Goal: Find specific page/section: Find specific page/section

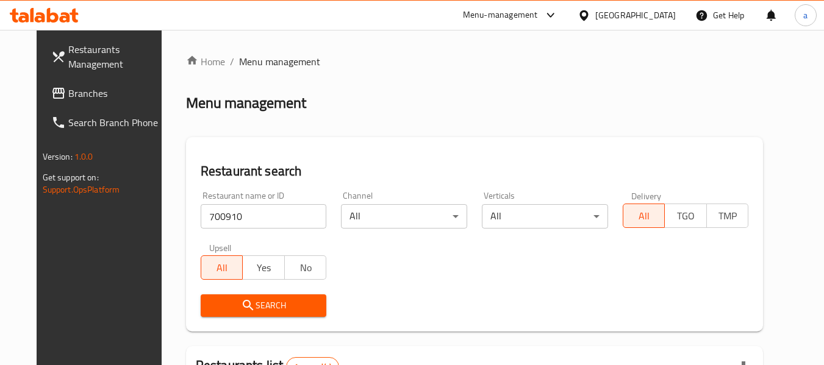
scroll to position [163, 0]
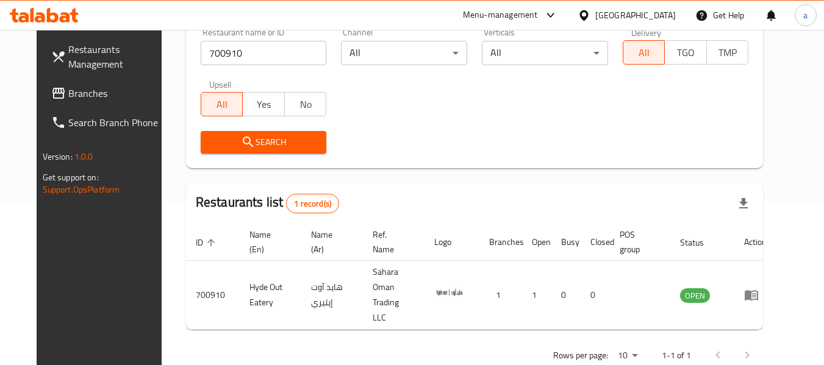
click at [662, 16] on div "Oman" at bounding box center [635, 15] width 81 height 13
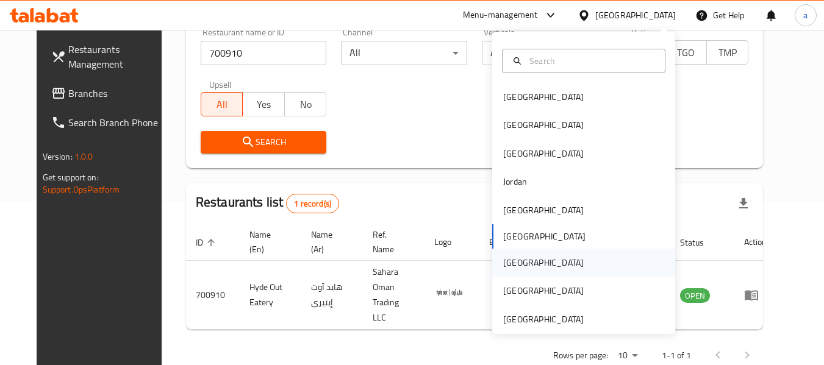
click at [520, 263] on div "Qatar" at bounding box center [544, 263] width 100 height 28
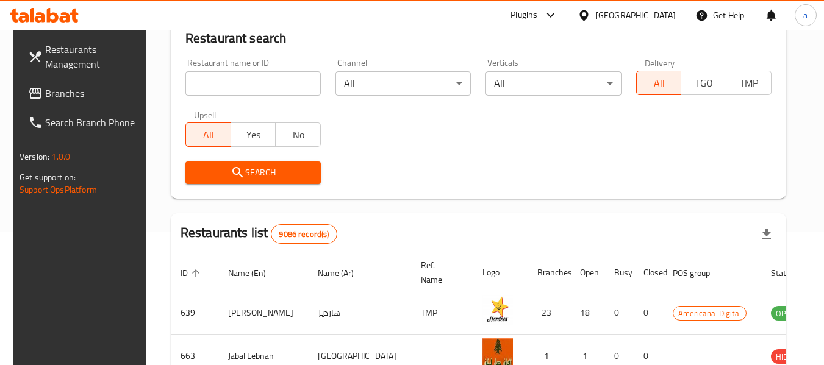
scroll to position [163, 0]
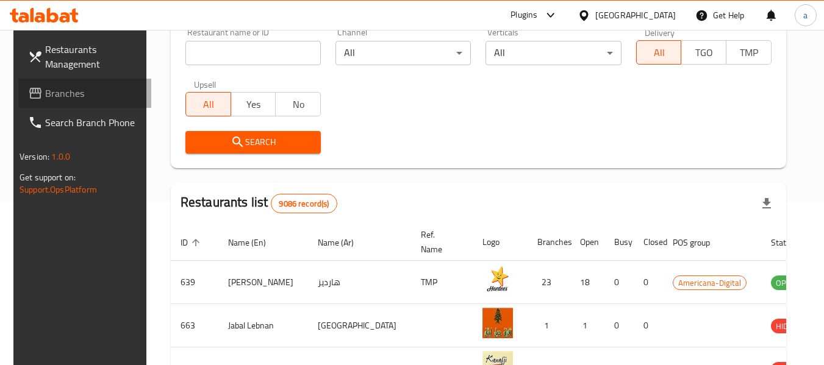
click at [45, 86] on span "Branches" at bounding box center [93, 93] width 96 height 15
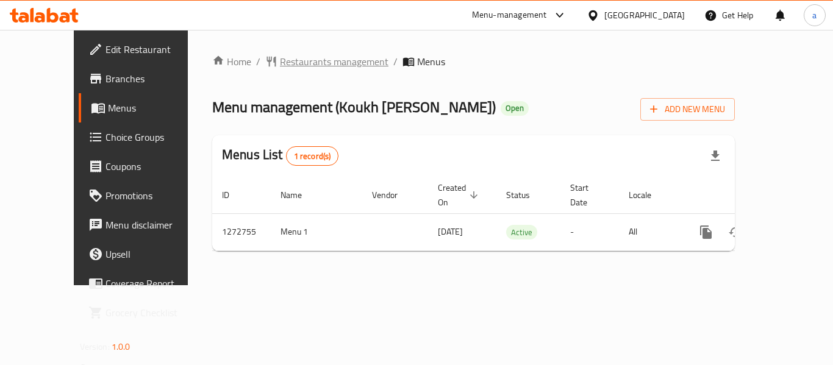
click at [300, 63] on span "Restaurants management" at bounding box center [334, 61] width 109 height 15
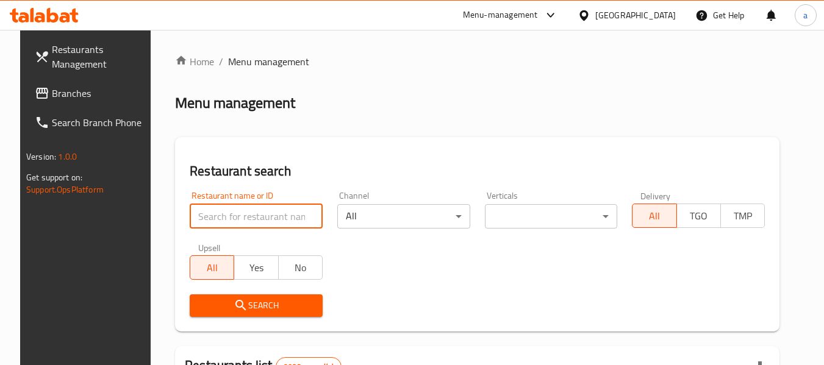
click at [235, 214] on input "search" at bounding box center [256, 216] width 133 height 24
paste input "690323"
type input "690323"
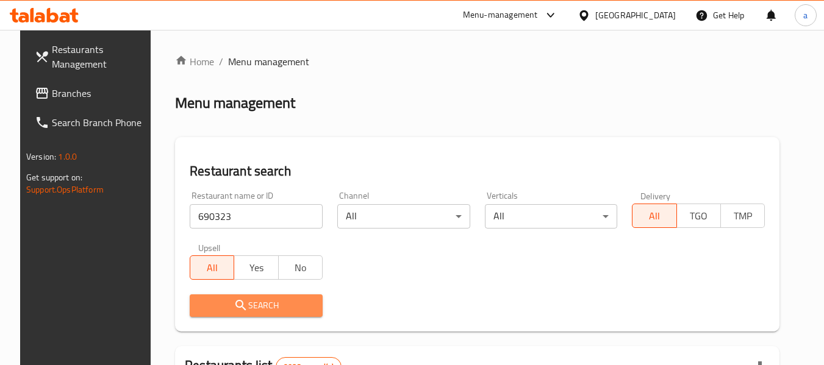
click at [280, 303] on span "Search" at bounding box center [255, 305] width 113 height 15
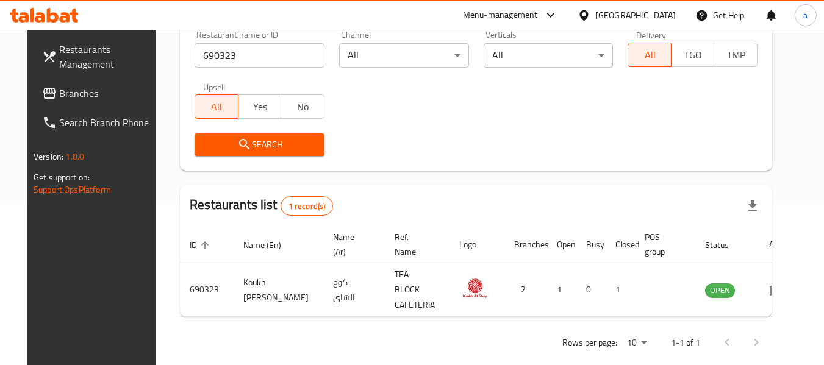
scroll to position [163, 0]
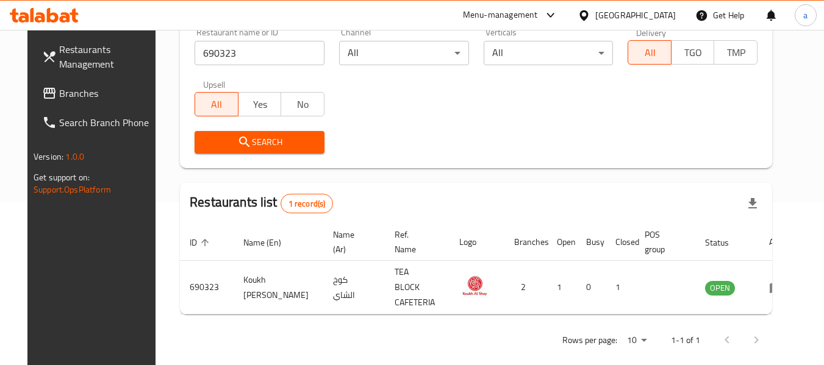
click at [655, 16] on div "Qatar" at bounding box center [635, 15] width 81 height 13
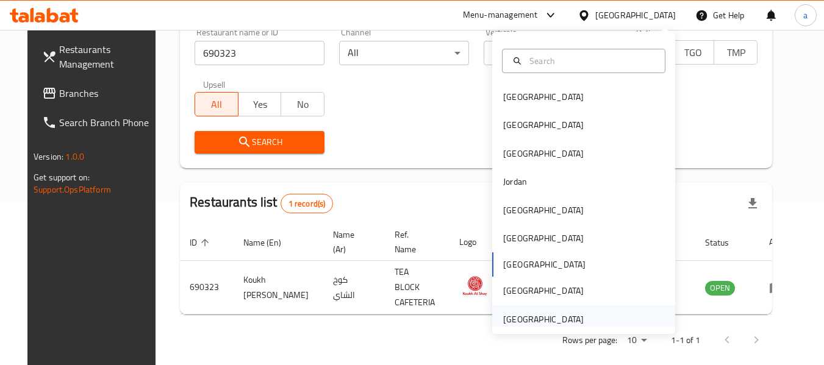
click at [555, 317] on div "[GEOGRAPHIC_DATA]" at bounding box center [543, 319] width 81 height 13
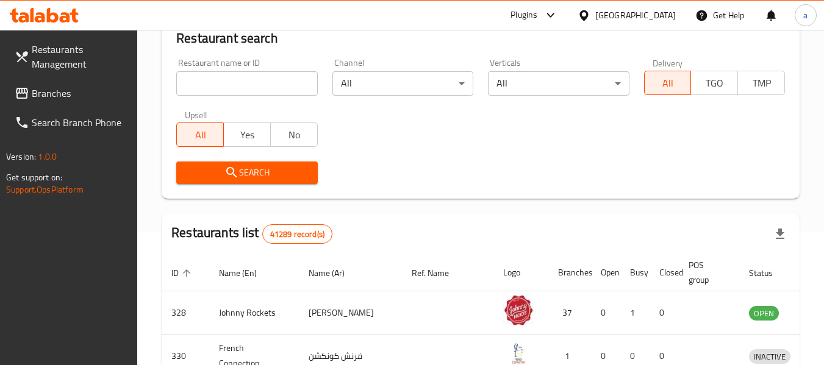
scroll to position [163, 0]
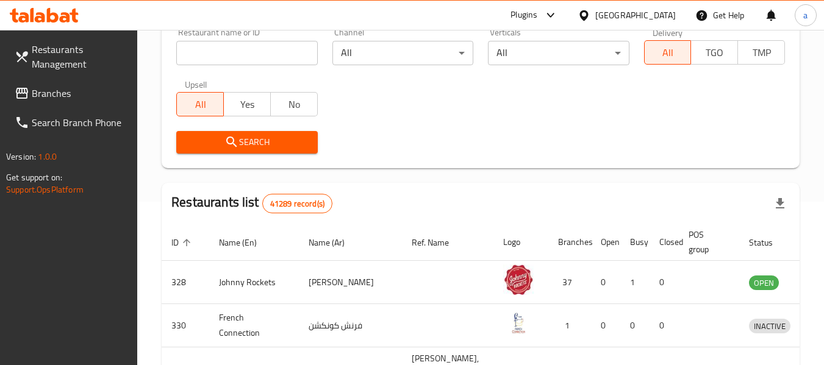
click at [58, 91] on span "Branches" at bounding box center [80, 93] width 96 height 15
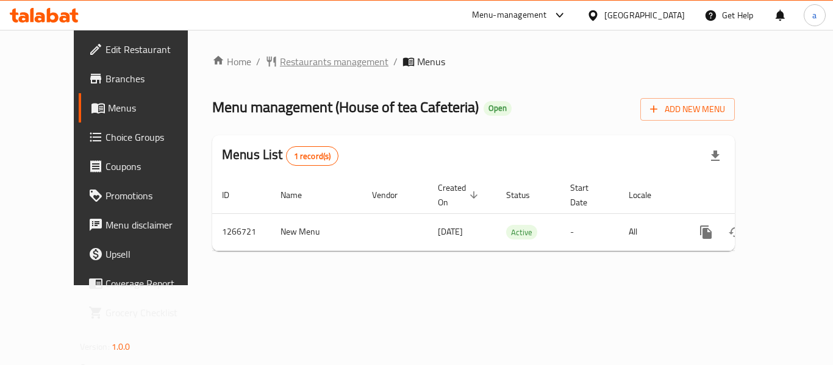
click at [280, 60] on span "Restaurants management" at bounding box center [334, 61] width 109 height 15
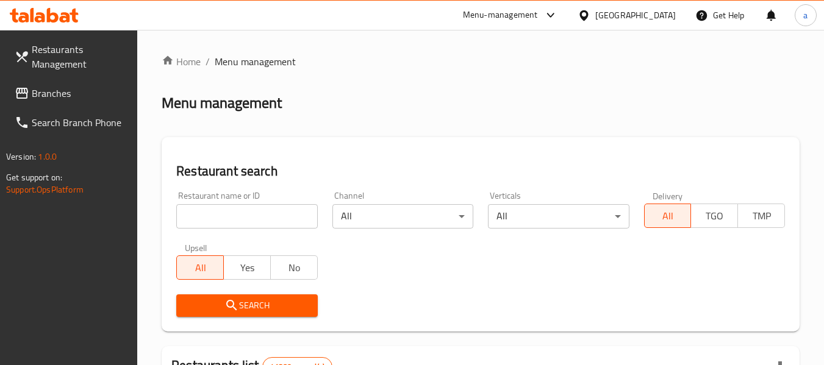
drag, startPoint x: 253, startPoint y: 220, endPoint x: 257, endPoint y: 225, distance: 7.3
click at [253, 220] on input "search" at bounding box center [246, 216] width 141 height 24
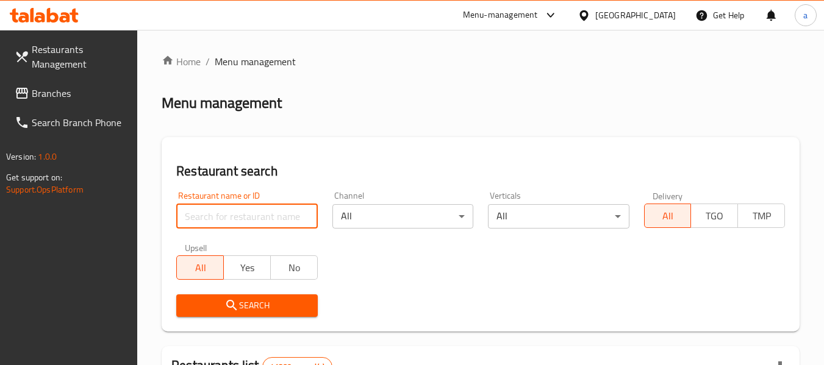
paste input "687115"
type input "687115"
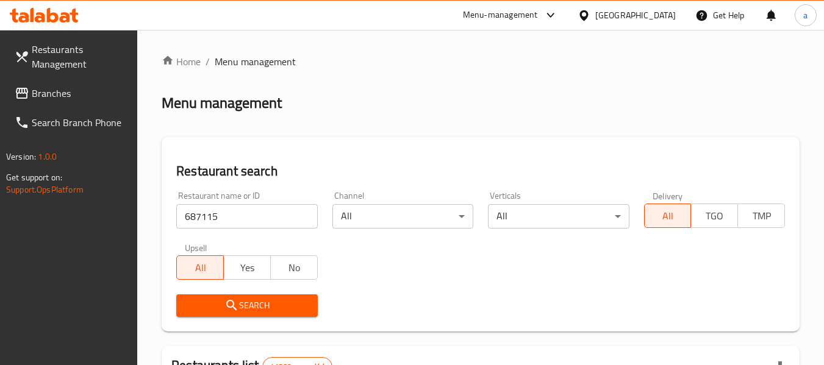
click at [290, 303] on span "Search" at bounding box center [246, 305] width 121 height 15
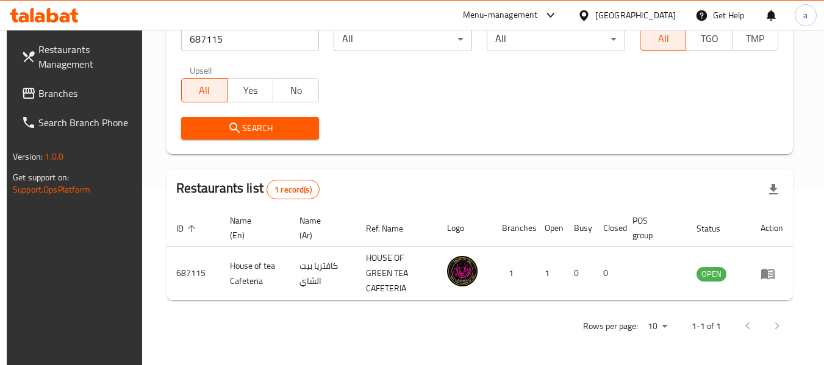
scroll to position [179, 0]
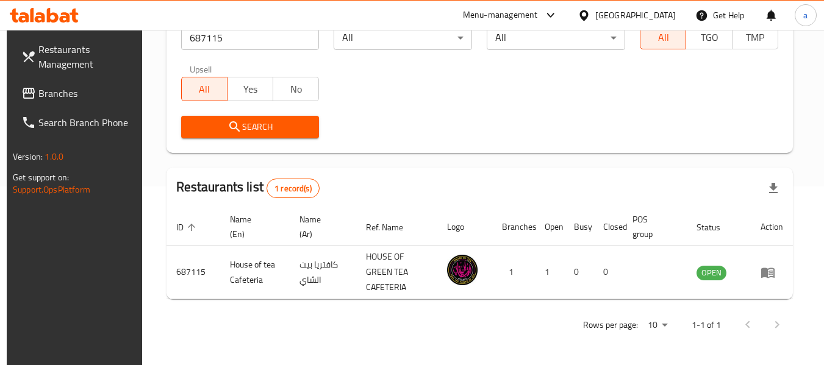
click at [646, 16] on div "[GEOGRAPHIC_DATA]" at bounding box center [635, 15] width 81 height 13
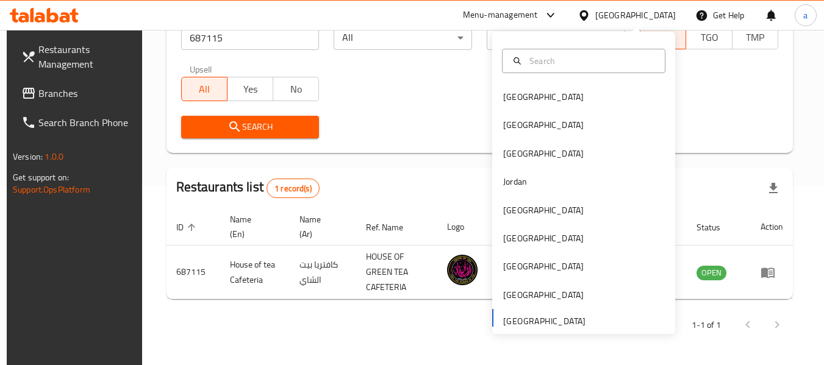
click at [646, 16] on div "[GEOGRAPHIC_DATA]" at bounding box center [635, 15] width 81 height 13
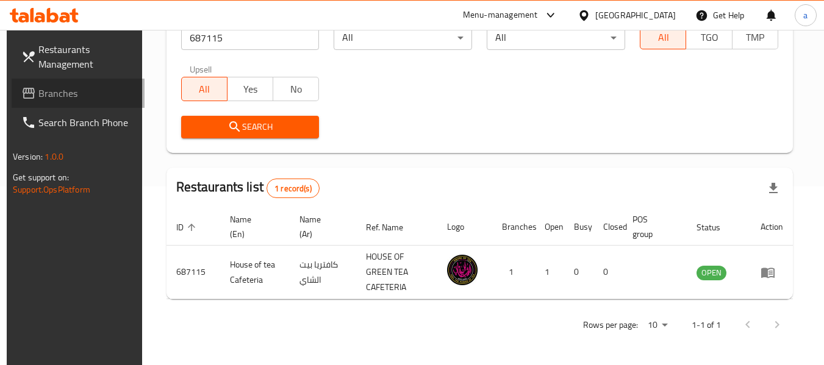
click at [61, 87] on span "Branches" at bounding box center [86, 93] width 96 height 15
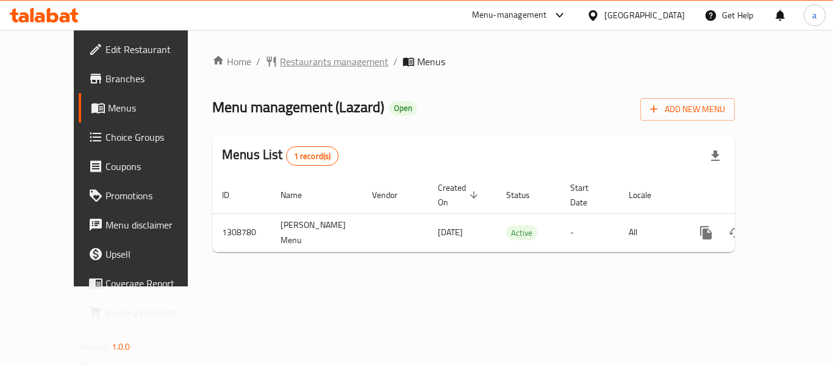
click at [280, 63] on span "Restaurants management" at bounding box center [334, 61] width 109 height 15
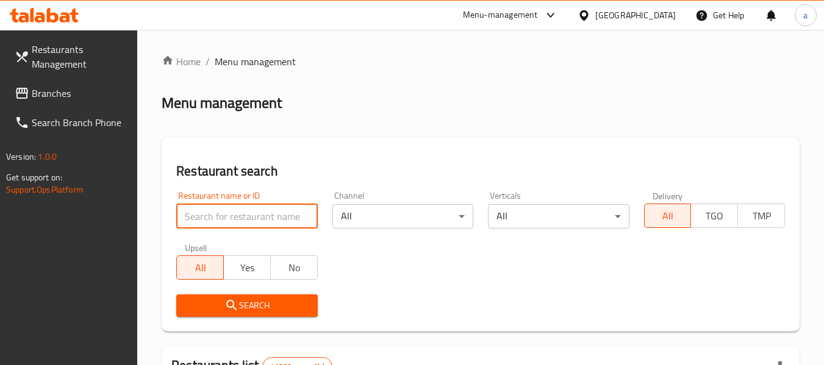
click at [244, 220] on input "search" at bounding box center [246, 216] width 141 height 24
paste input "704655"
type input "704655"
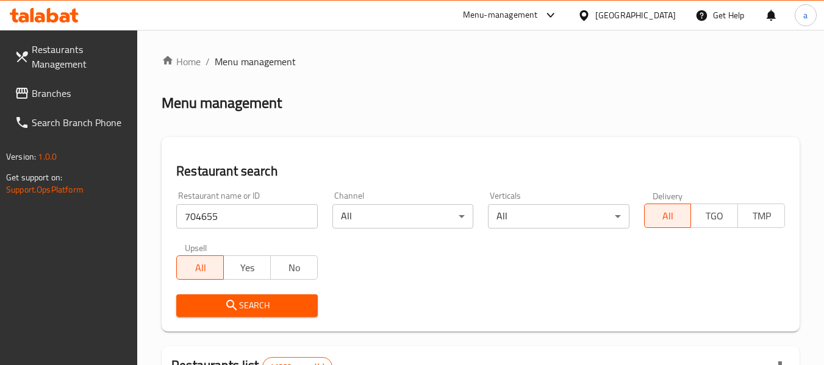
click at [246, 304] on span "Search" at bounding box center [246, 305] width 121 height 15
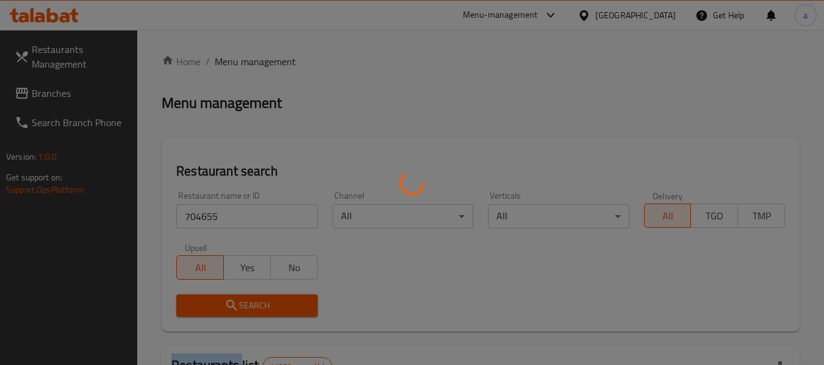
click at [246, 304] on div at bounding box center [412, 182] width 824 height 365
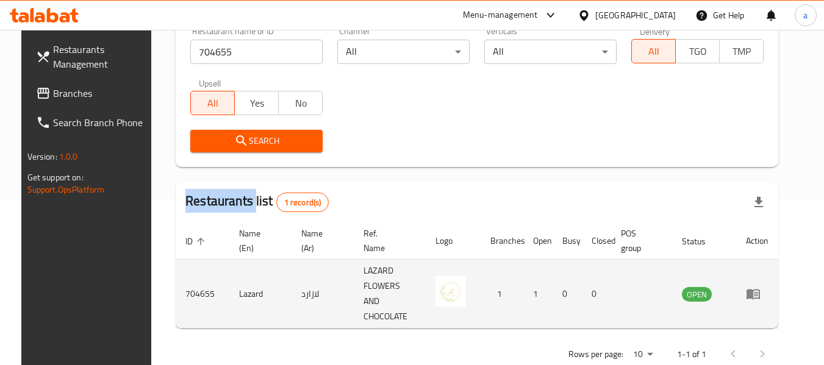
scroll to position [168, 0]
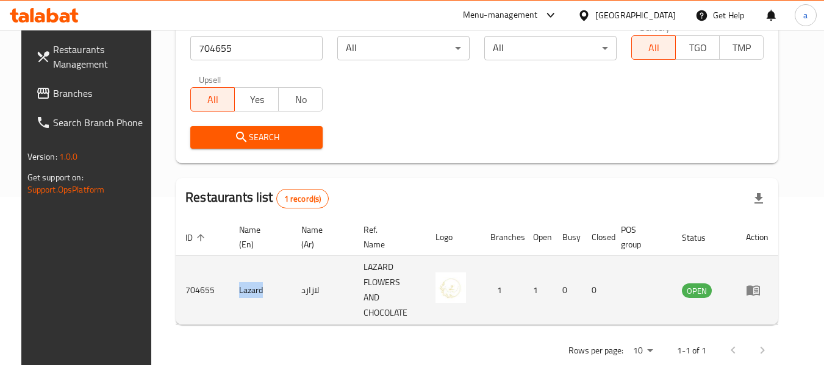
copy td "Lazard"
drag, startPoint x: 251, startPoint y: 280, endPoint x: 223, endPoint y: 281, distance: 28.1
click at [229, 281] on td "Lazard" at bounding box center [260, 290] width 62 height 69
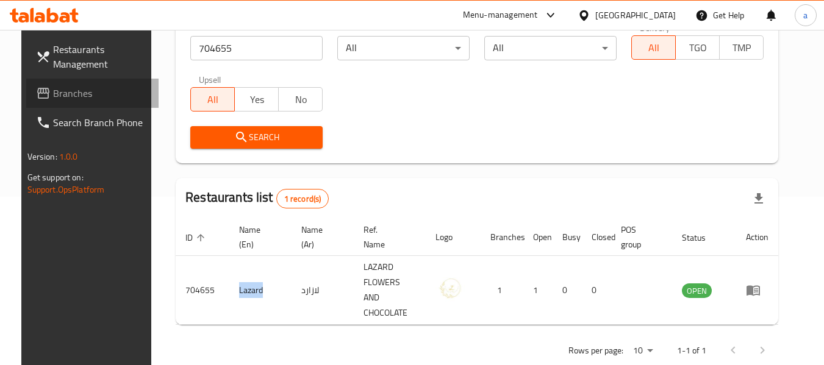
click at [58, 92] on span "Branches" at bounding box center [101, 93] width 96 height 15
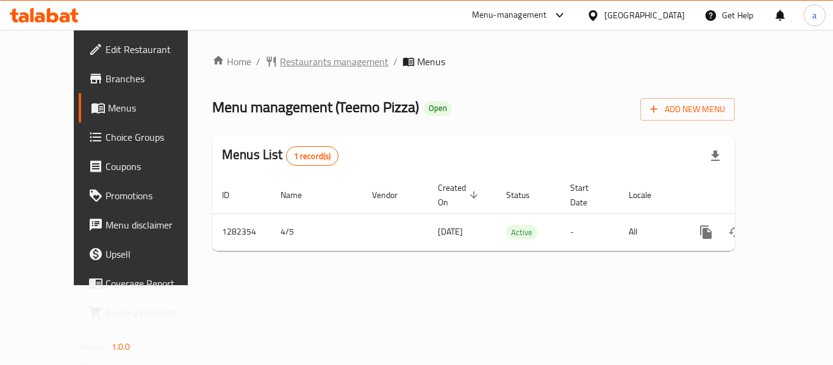
click at [292, 59] on span "Restaurants management" at bounding box center [334, 61] width 109 height 15
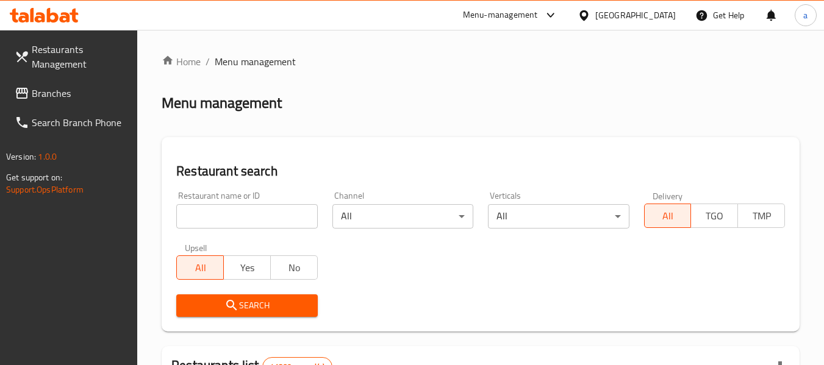
drag, startPoint x: 270, startPoint y: 217, endPoint x: 262, endPoint y: 240, distance: 23.9
click at [270, 217] on input "search" at bounding box center [246, 216] width 141 height 24
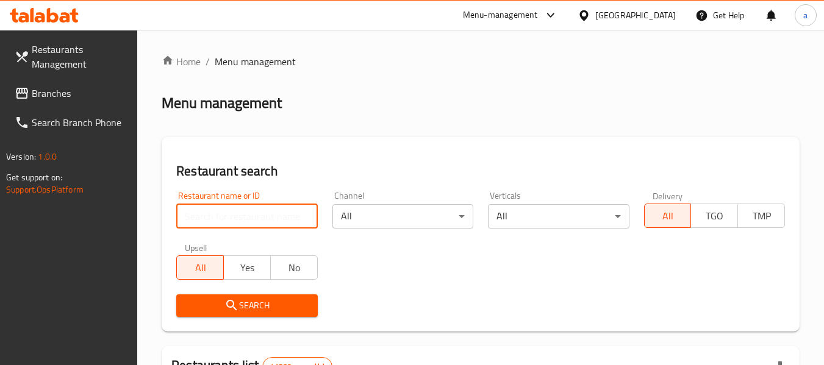
paste input "694765"
type input "694765"
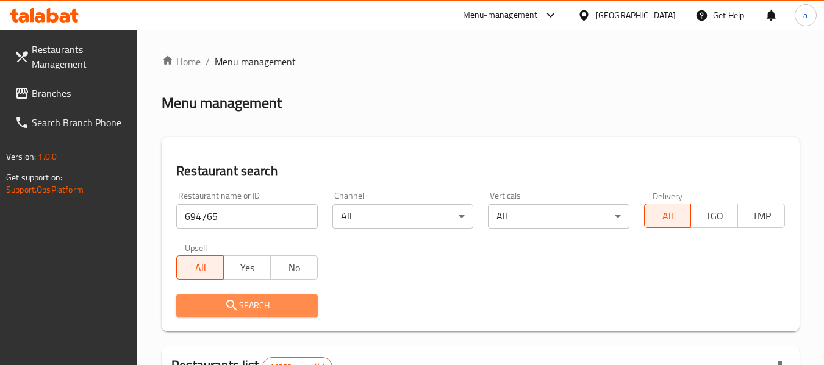
click at [260, 307] on span "Search" at bounding box center [246, 305] width 121 height 15
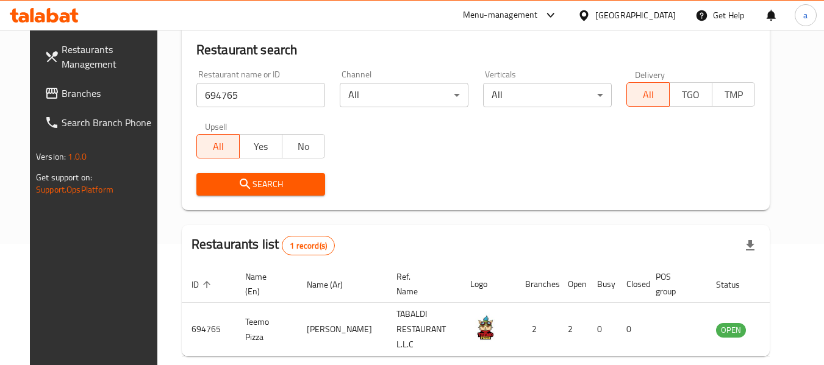
scroll to position [168, 0]
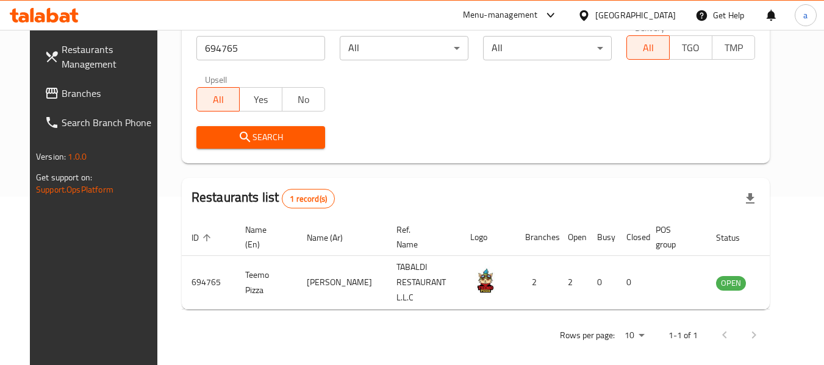
click at [81, 96] on span "Branches" at bounding box center [110, 93] width 96 height 15
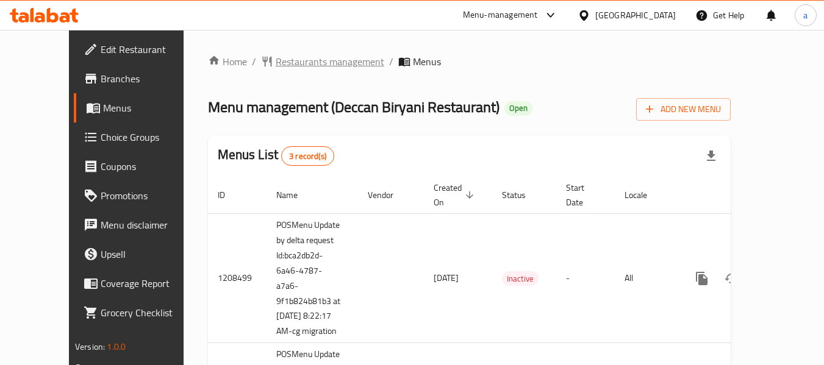
click at [286, 66] on span "Restaurants management" at bounding box center [330, 61] width 109 height 15
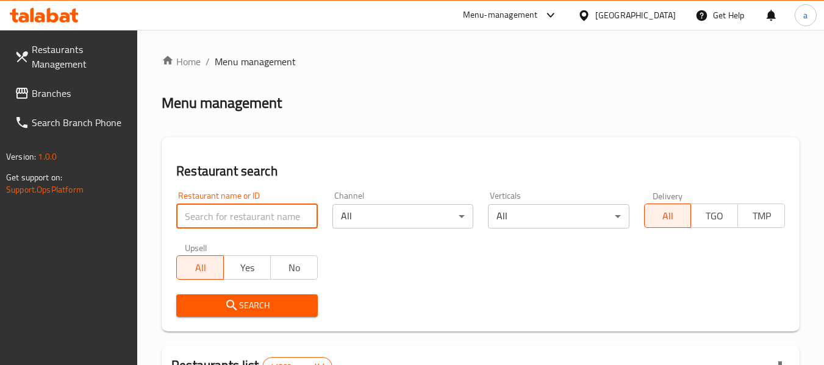
click at [254, 217] on input "search" at bounding box center [246, 216] width 141 height 24
paste input "13608"
type input "13608"
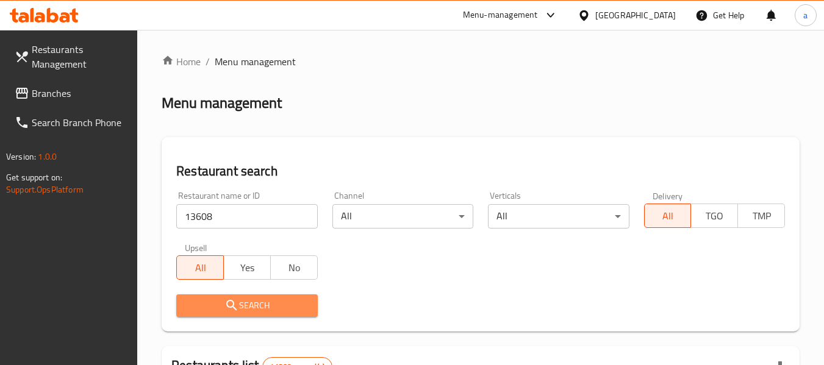
click at [282, 298] on span "Search" at bounding box center [246, 305] width 121 height 15
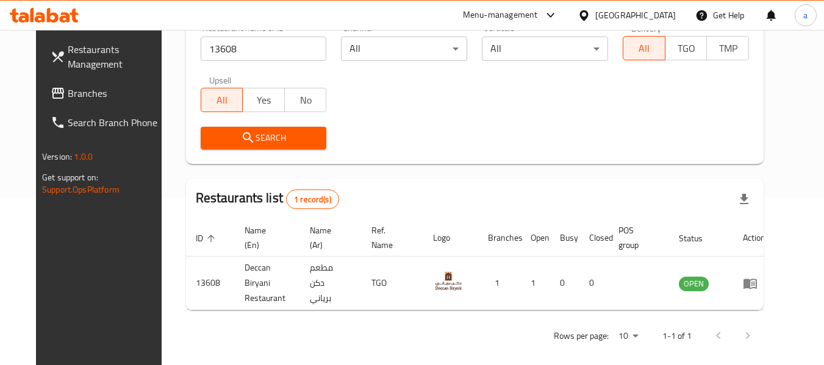
scroll to position [168, 0]
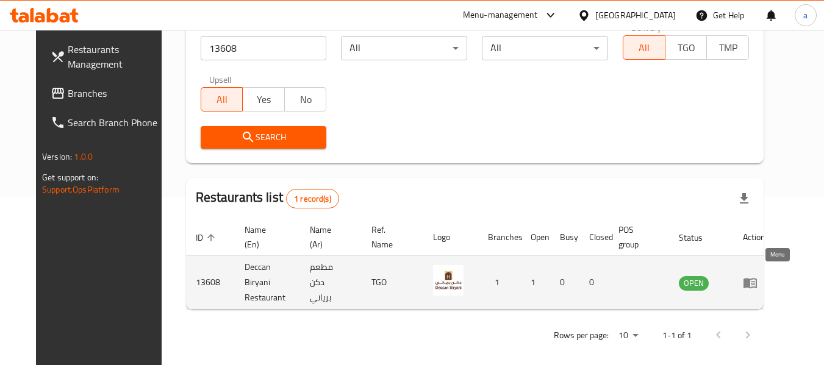
click at [757, 280] on icon "enhanced table" at bounding box center [750, 283] width 13 height 10
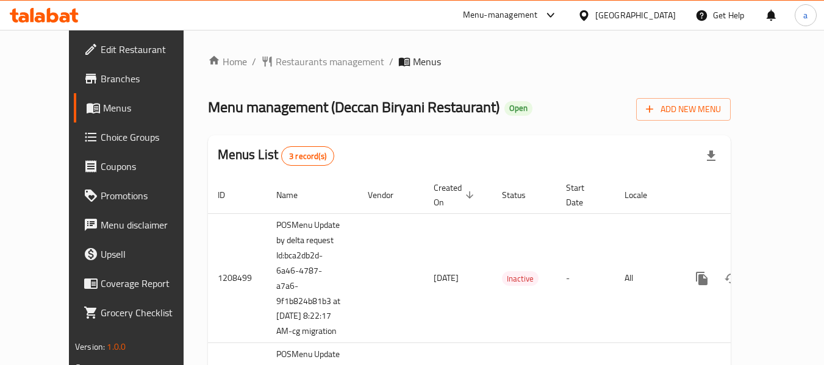
click at [101, 84] on span "Branches" at bounding box center [149, 78] width 96 height 15
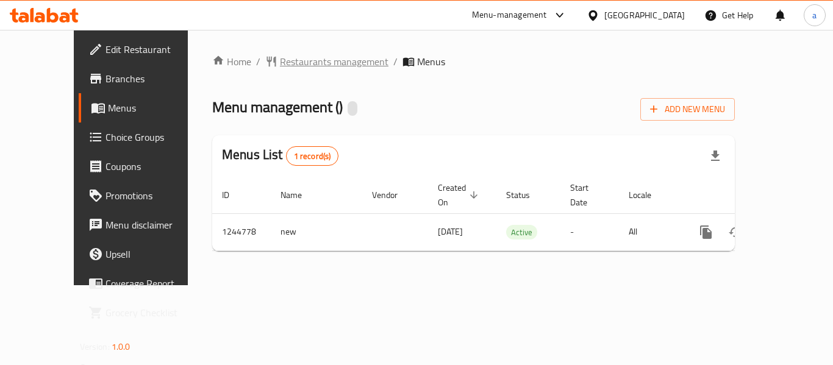
click at [312, 59] on span "Restaurants management" at bounding box center [334, 61] width 109 height 15
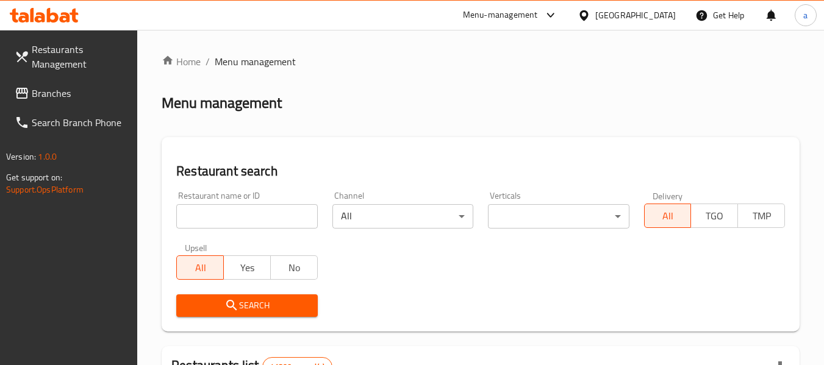
click at [265, 215] on input "search" at bounding box center [246, 216] width 141 height 24
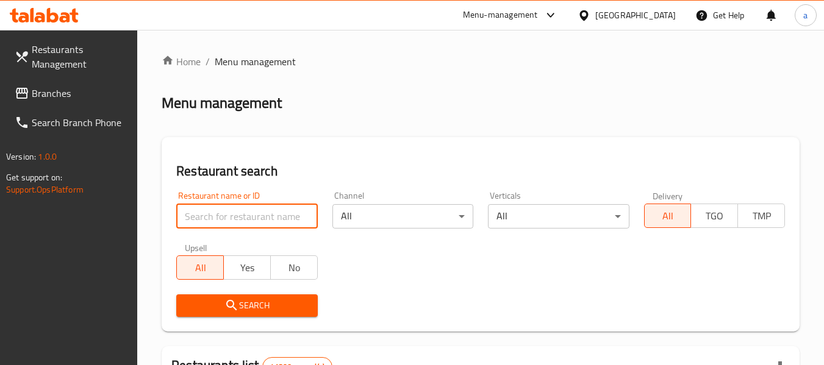
paste input "682197"
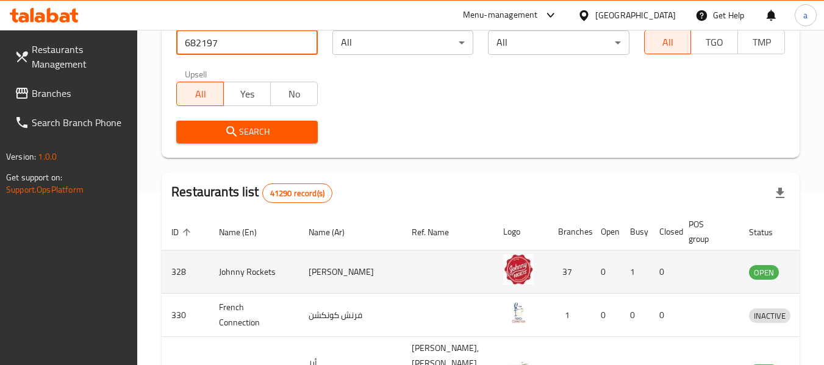
scroll to position [183, 0]
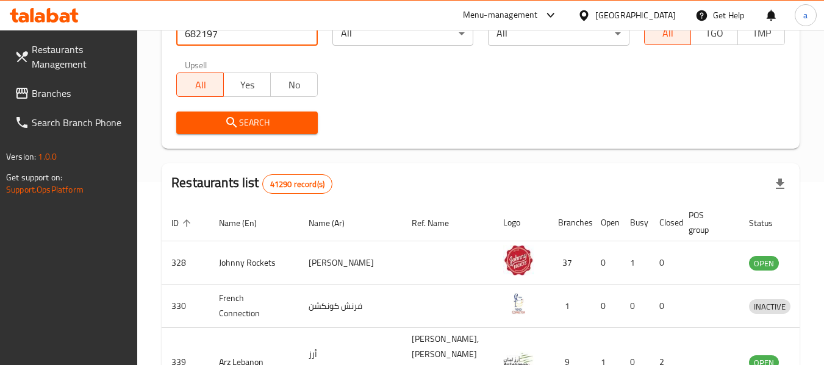
type input "682197"
click at [275, 123] on span "Search" at bounding box center [246, 122] width 121 height 15
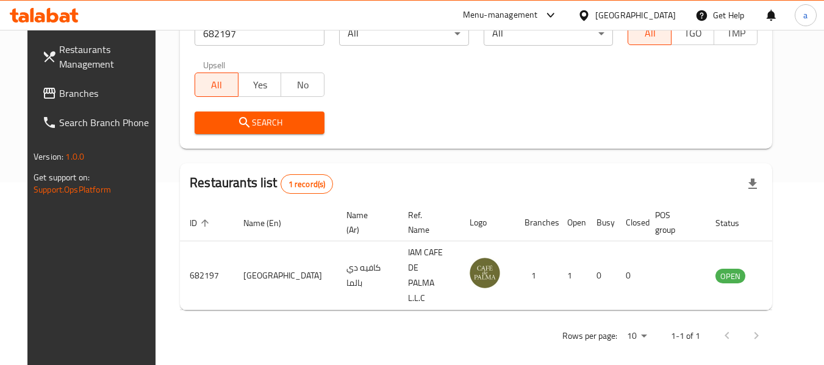
scroll to position [168, 0]
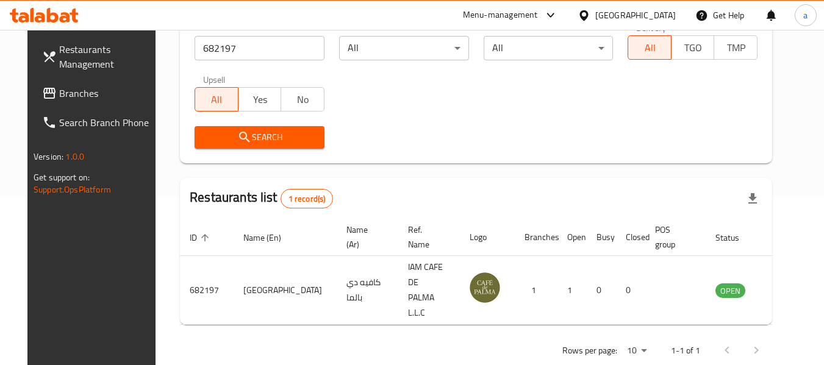
click at [59, 90] on span "Branches" at bounding box center [107, 93] width 96 height 15
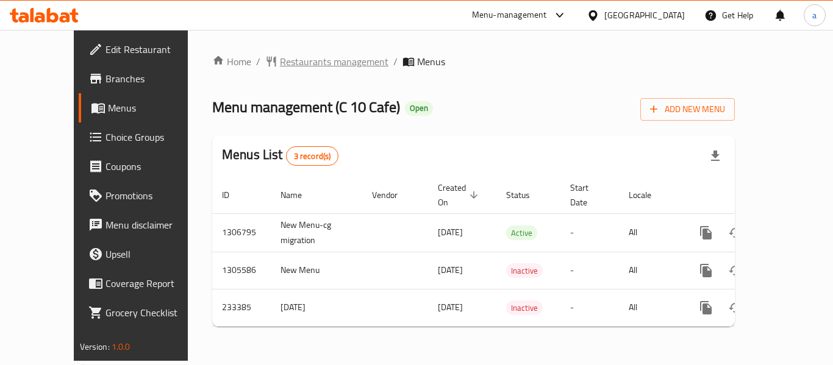
click at [280, 62] on span "Restaurants management" at bounding box center [334, 61] width 109 height 15
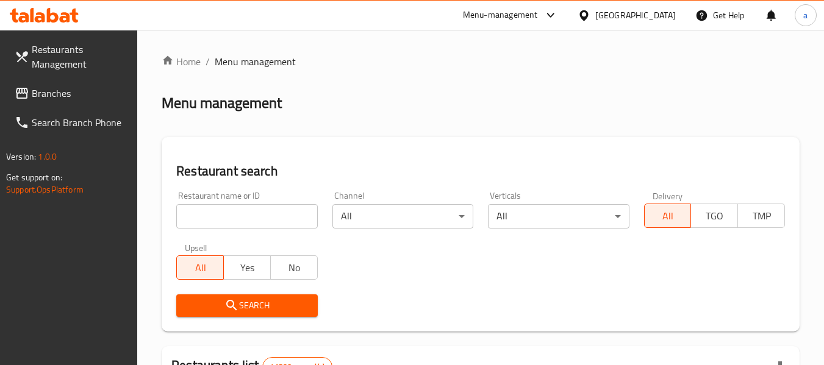
click at [235, 212] on input "search" at bounding box center [246, 216] width 141 height 24
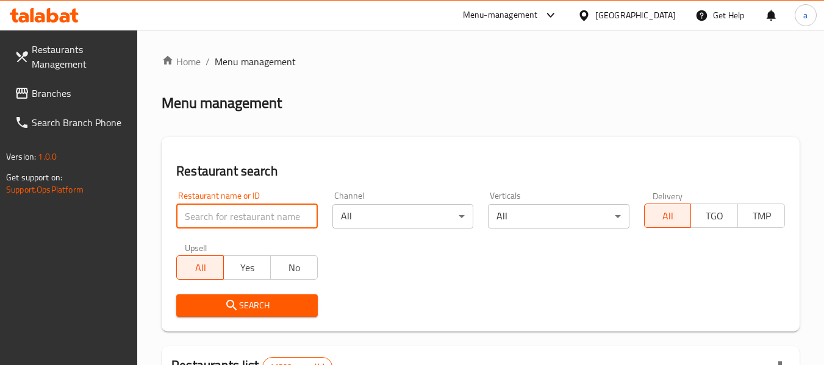
paste input "626246"
type input "626246"
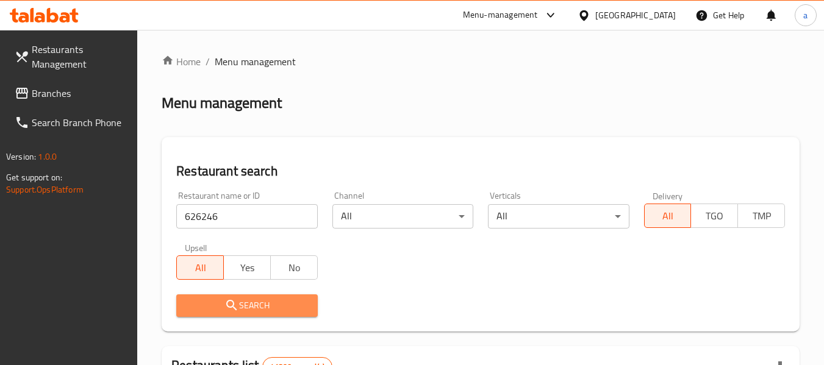
click at [260, 307] on span "Search" at bounding box center [246, 305] width 121 height 15
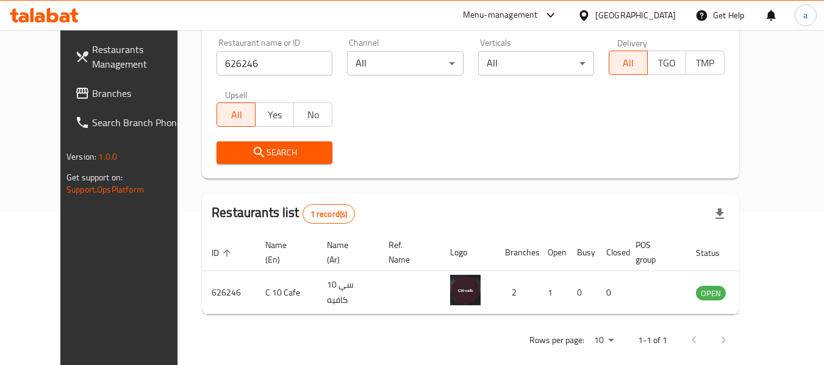
scroll to position [168, 0]
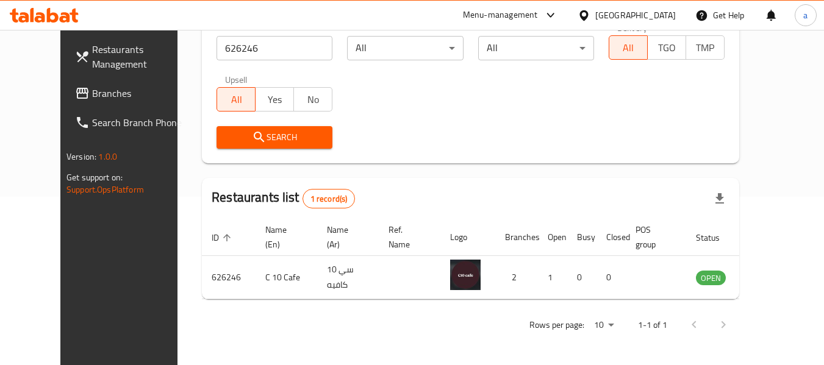
drag, startPoint x: 69, startPoint y: 95, endPoint x: 71, endPoint y: 86, distance: 8.9
click at [92, 95] on span "Branches" at bounding box center [140, 93] width 96 height 15
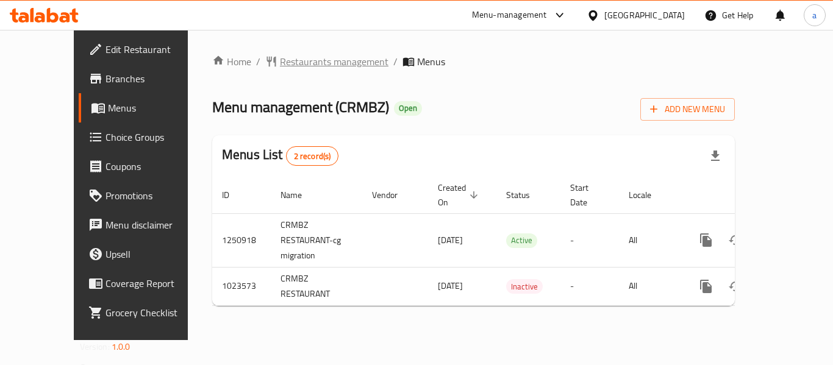
click at [302, 59] on span "Restaurants management" at bounding box center [334, 61] width 109 height 15
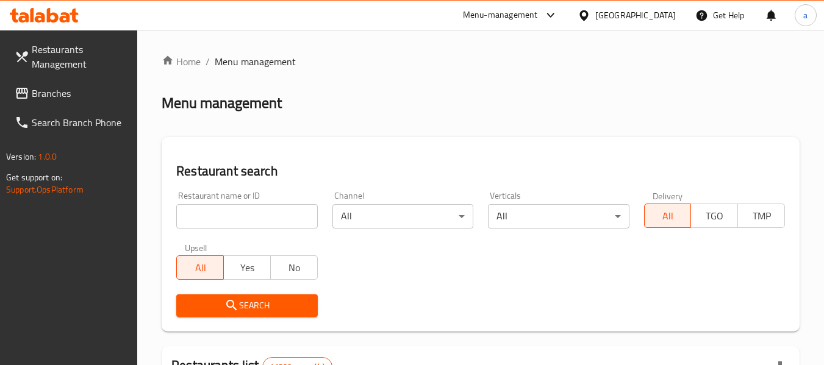
click at [253, 213] on input "search" at bounding box center [246, 216] width 141 height 24
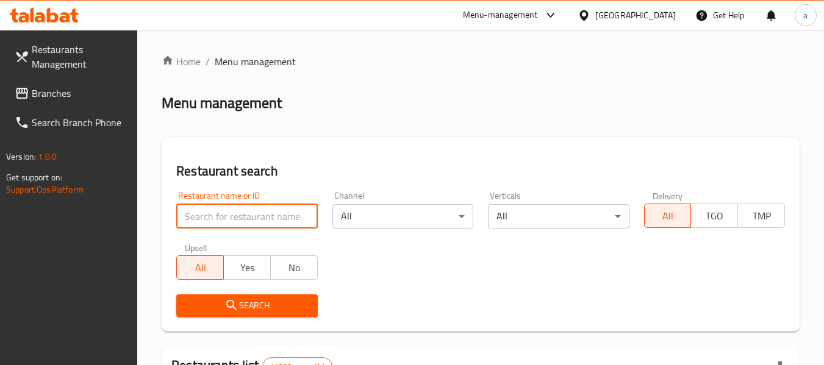
paste input "661007"
type input "661007"
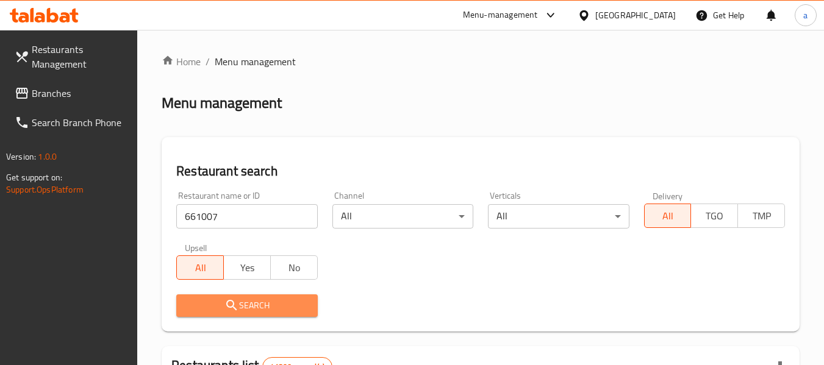
click at [266, 309] on span "Search" at bounding box center [246, 305] width 121 height 15
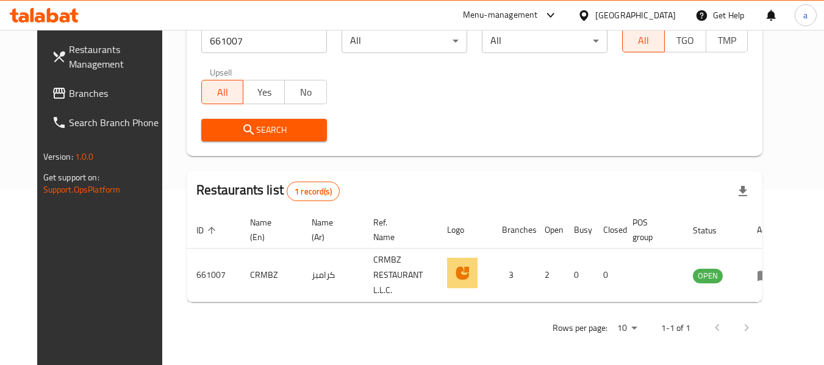
scroll to position [179, 0]
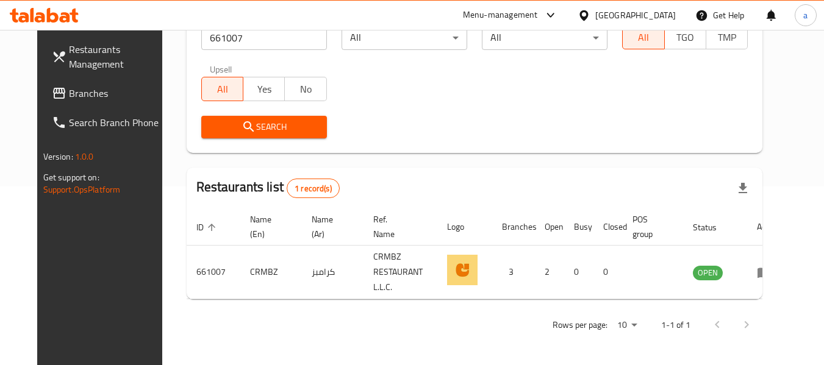
click at [612, 13] on div "[GEOGRAPHIC_DATA]" at bounding box center [635, 15] width 81 height 13
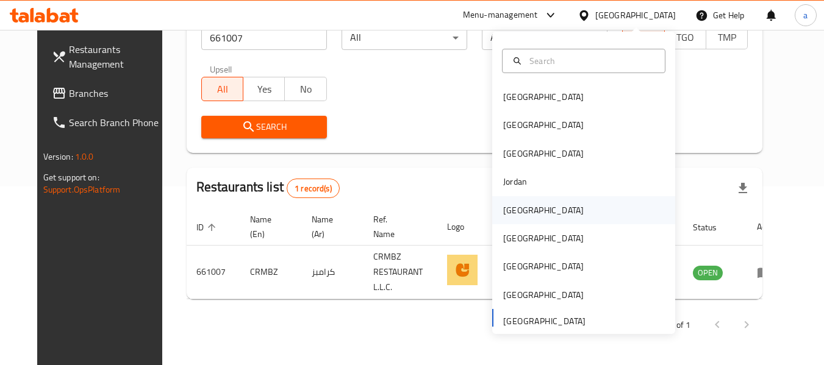
click at [542, 209] on div "[GEOGRAPHIC_DATA]" at bounding box center [583, 210] width 183 height 28
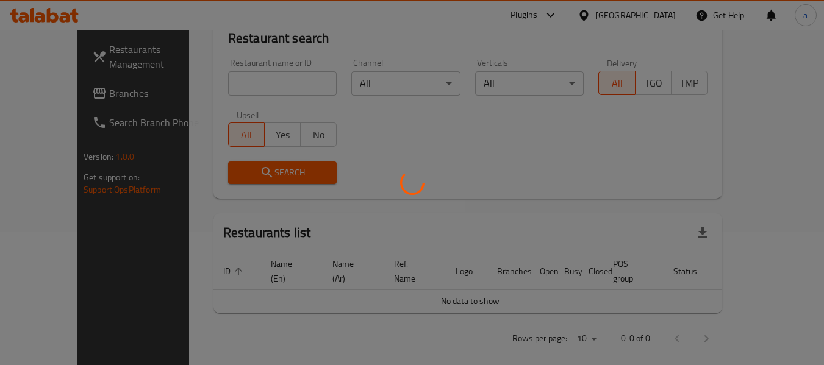
scroll to position [179, 0]
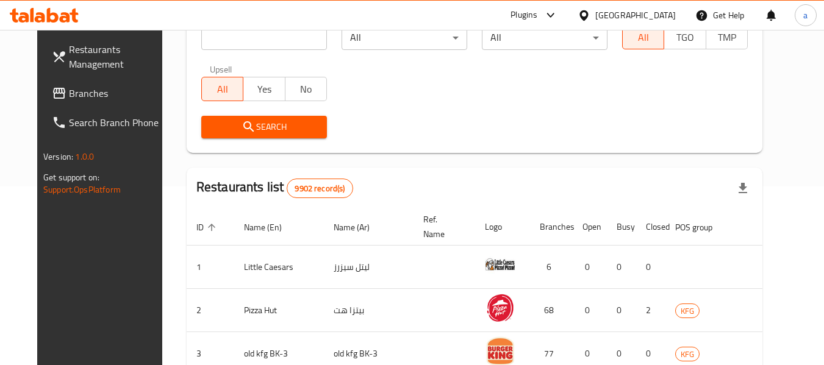
click at [71, 92] on span "Branches" at bounding box center [117, 93] width 96 height 15
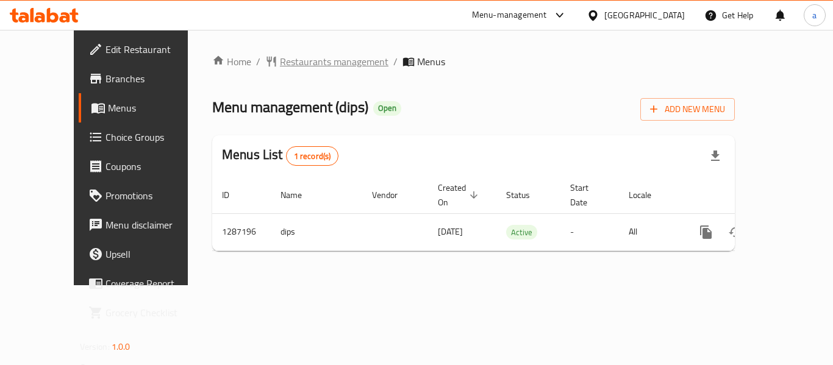
click at [292, 59] on span "Restaurants management" at bounding box center [334, 61] width 109 height 15
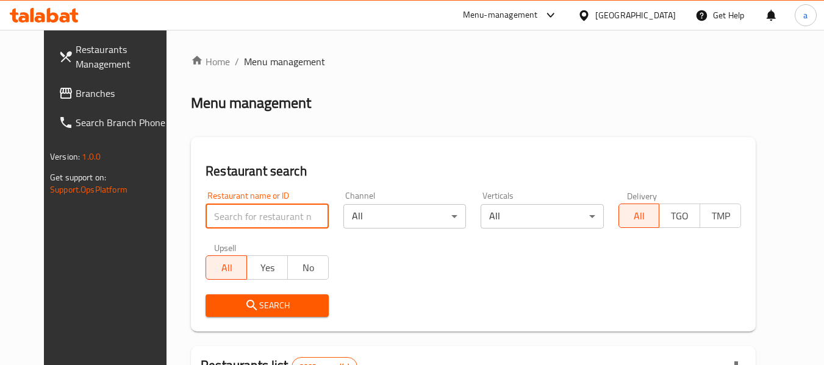
click at [232, 214] on input "search" at bounding box center [267, 216] width 123 height 24
paste input "696603"
type input "696603"
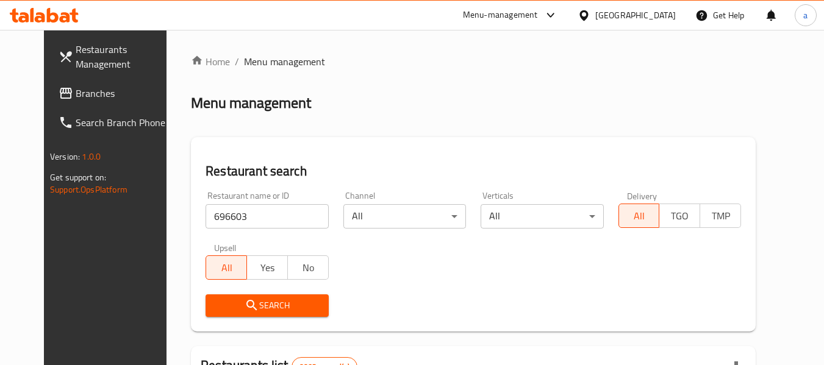
click at [267, 306] on span "Search" at bounding box center [266, 305] width 103 height 15
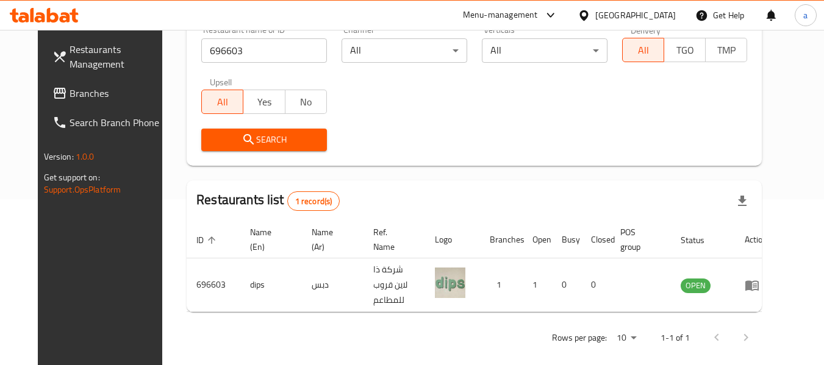
scroll to position [168, 0]
